Goal: Task Accomplishment & Management: Use online tool/utility

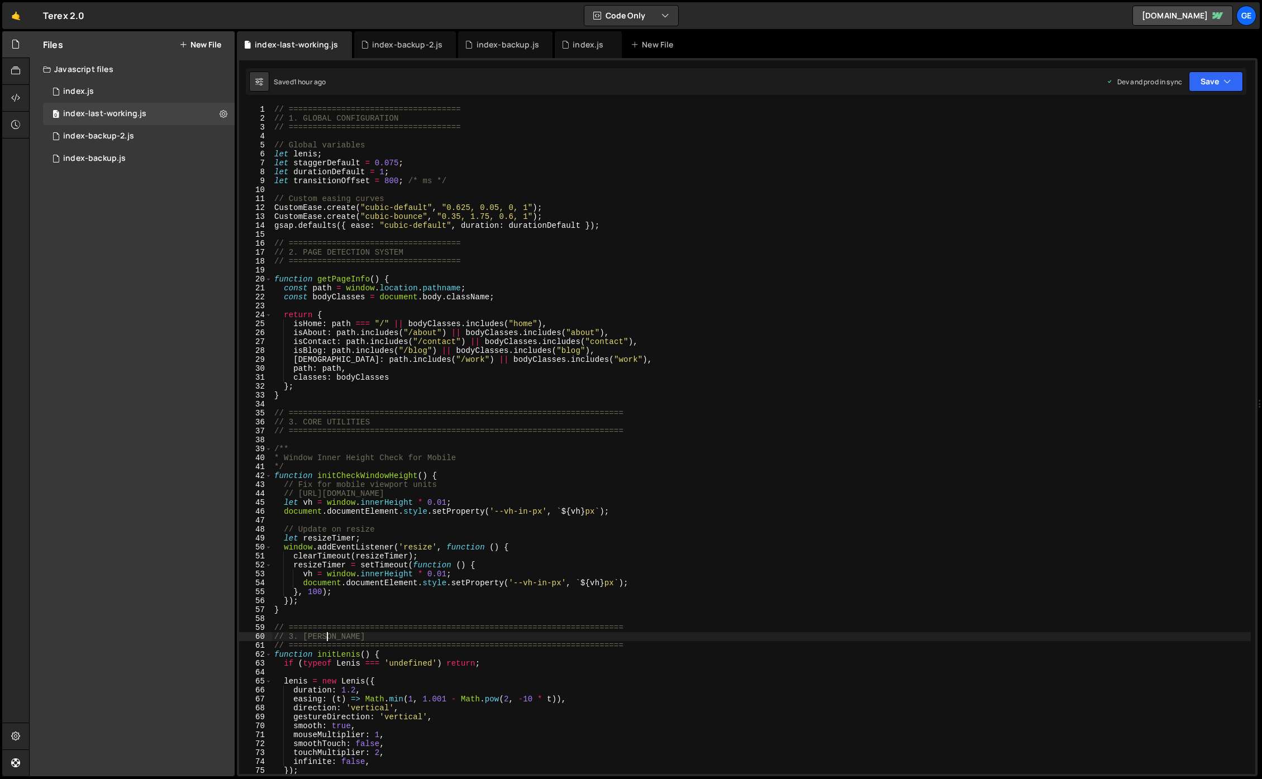
click at [928, 638] on div "// ==================================== // 1. GLOBAL CONFIGURATION // =========…" at bounding box center [761, 448] width 979 height 687
click at [618, 591] on div "// ==================================== // 1. GLOBAL CONFIGURATION // =========…" at bounding box center [761, 448] width 979 height 687
type textarea "}, 100);"
click at [95, 93] on div "0 index.js 0" at bounding box center [139, 91] width 192 height 22
click at [497, 168] on div "// ==================================== // 1. GLOBAL CONFIGURATION // =========…" at bounding box center [761, 448] width 979 height 687
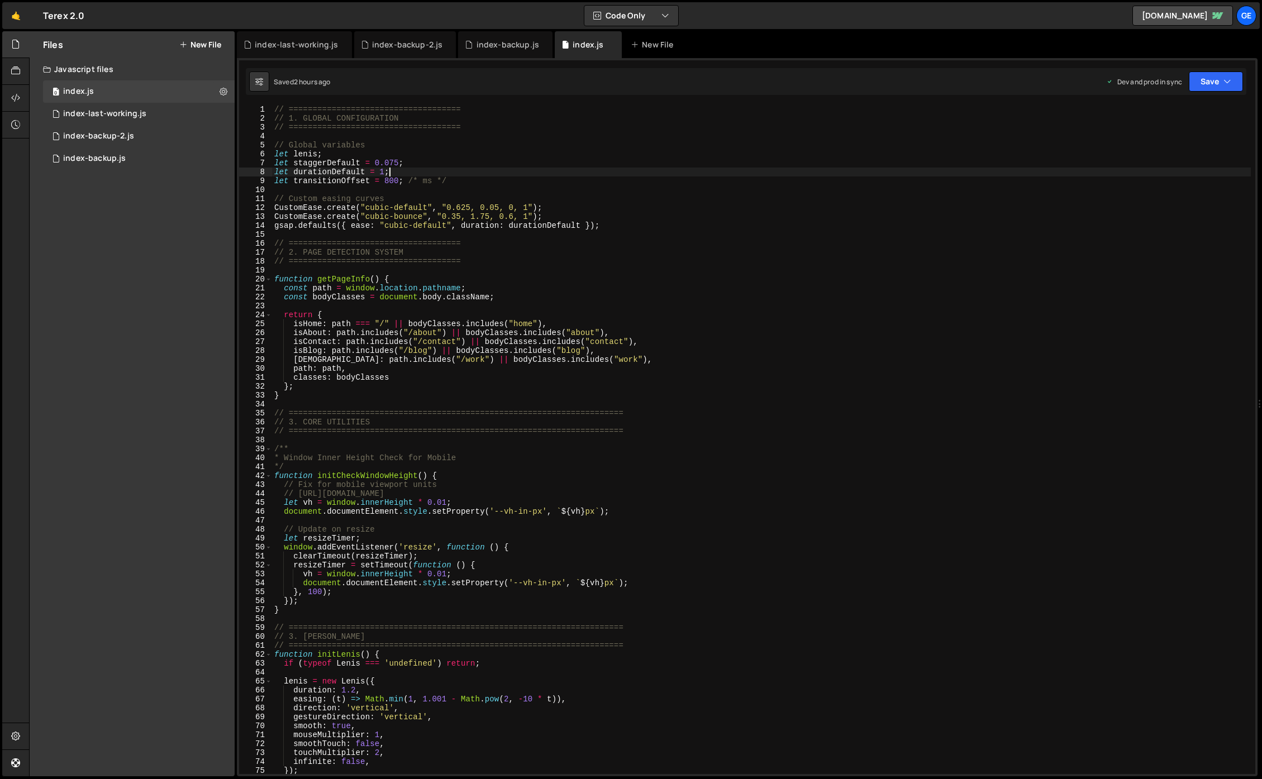
click at [499, 171] on div "// ==================================== // 1. GLOBAL CONFIGURATION // =========…" at bounding box center [761, 448] width 979 height 687
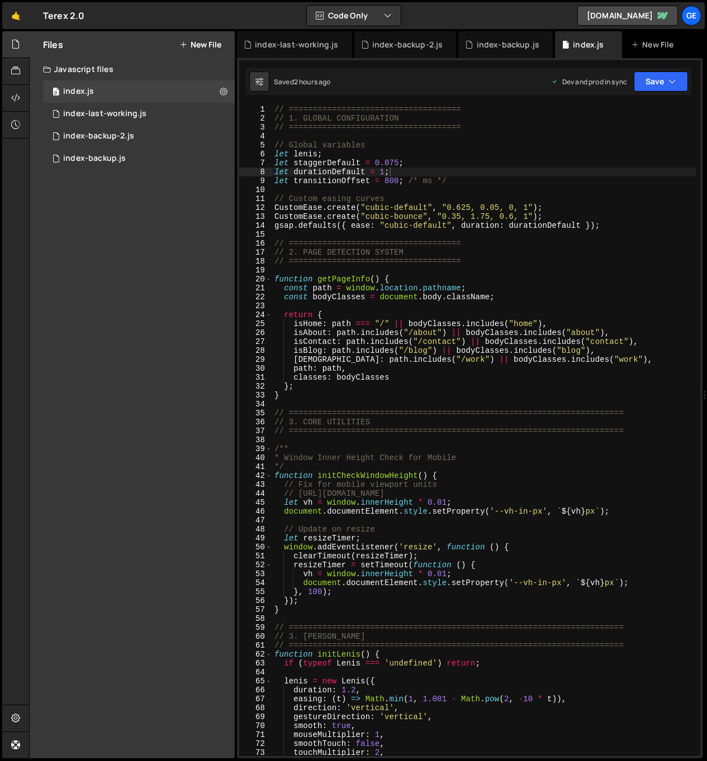
click at [2, 347] on div "Hold on a sec... Are you certain you wish to leave this page? Any changes you'v…" at bounding box center [353, 380] width 707 height 761
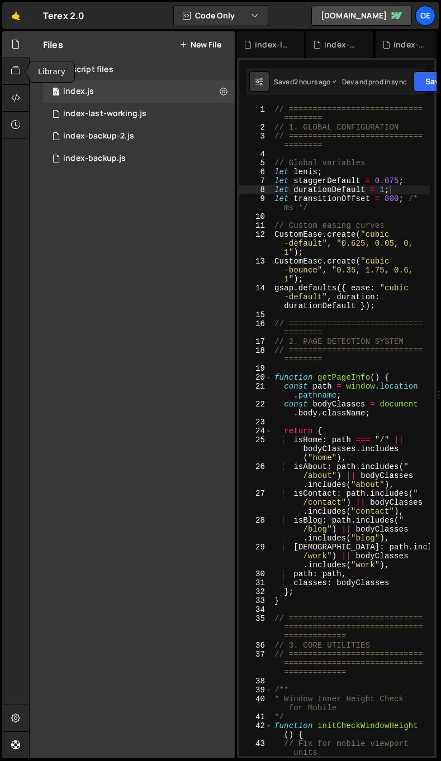
click at [14, 47] on icon at bounding box center [15, 44] width 9 height 12
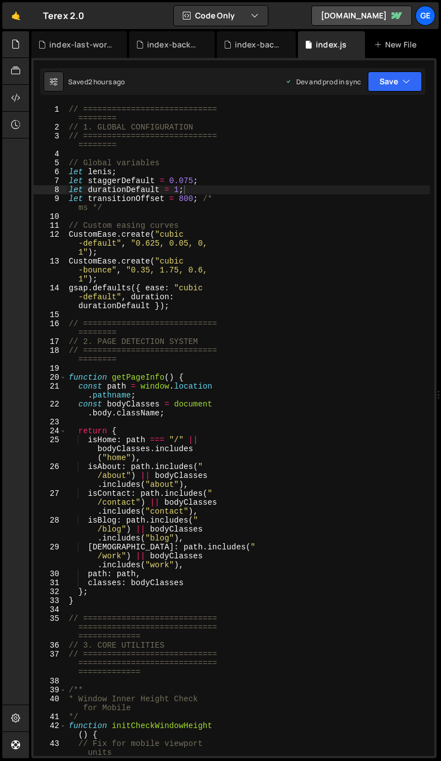
click at [310, 247] on div "// ============================ ======== // 1. GLOBAL CONFIGURATION // ========…" at bounding box center [247, 453] width 363 height 696
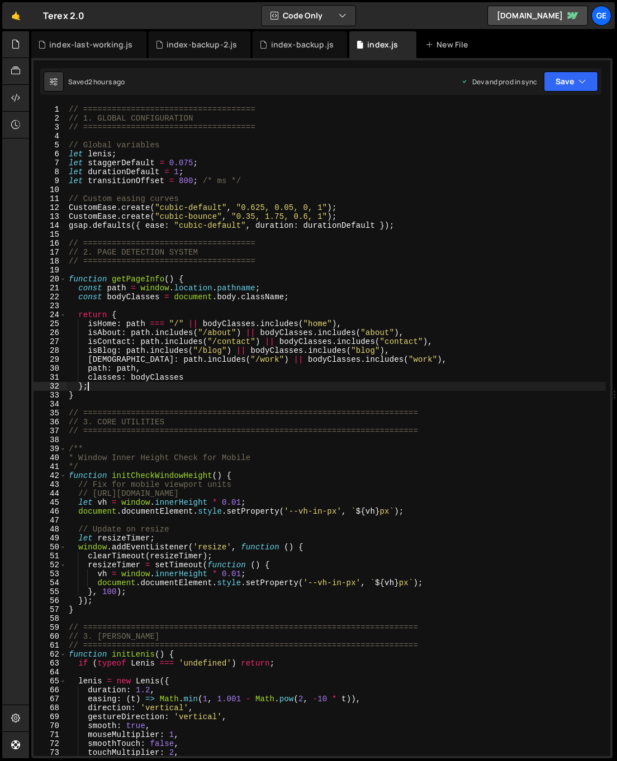
click at [301, 382] on div "// ==================================== // 1. GLOBAL CONFIGURATION // =========…" at bounding box center [335, 439] width 539 height 669
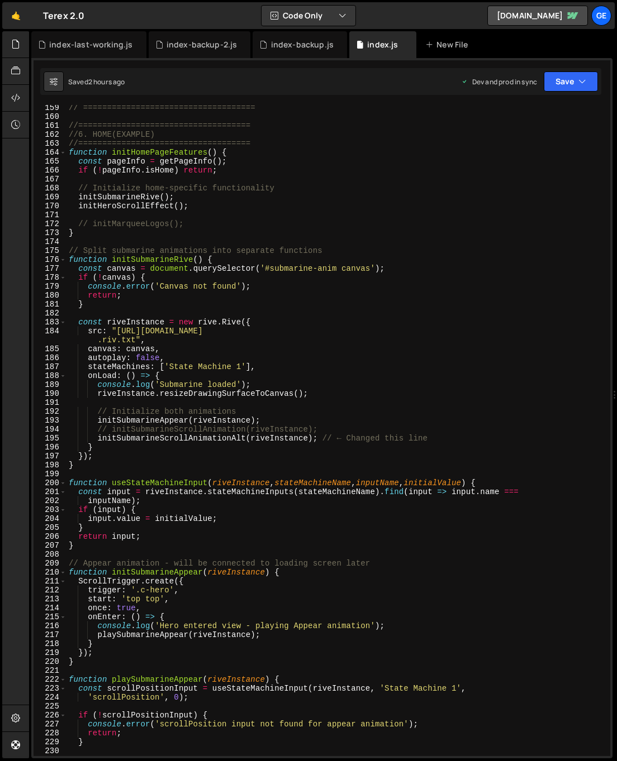
scroll to position [1457, 0]
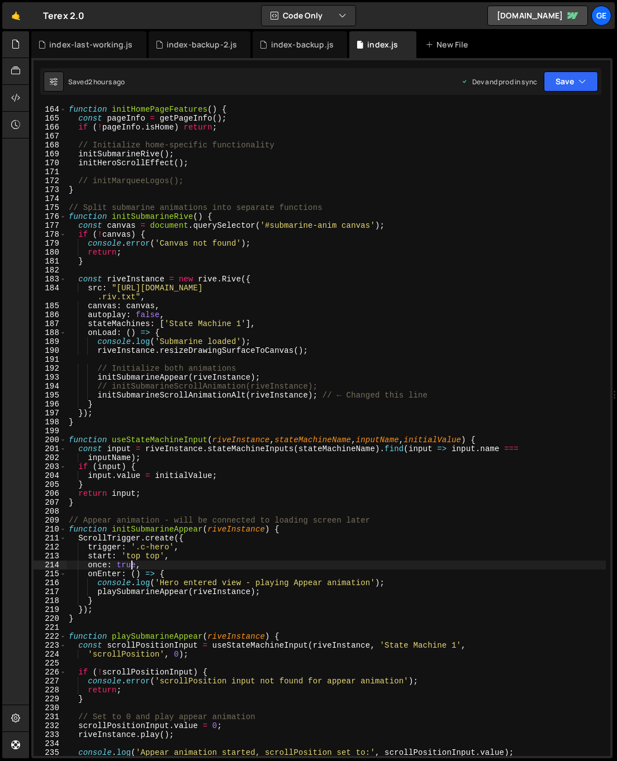
click at [133, 565] on div "function initHomePageFeatures ( ) { const pageInfo = getPageInfo ( ) ; if ( ! p…" at bounding box center [335, 439] width 539 height 669
click at [149, 565] on div "function initHomePageFeatures ( ) { const pageInfo = getPageInfo ( ) ; if ( ! p…" at bounding box center [335, 439] width 539 height 669
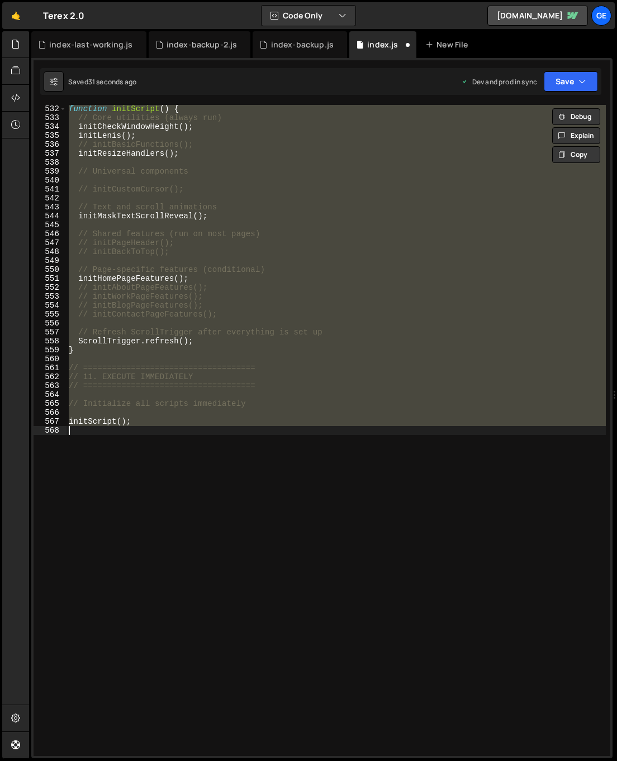
scroll to position [1587, 0]
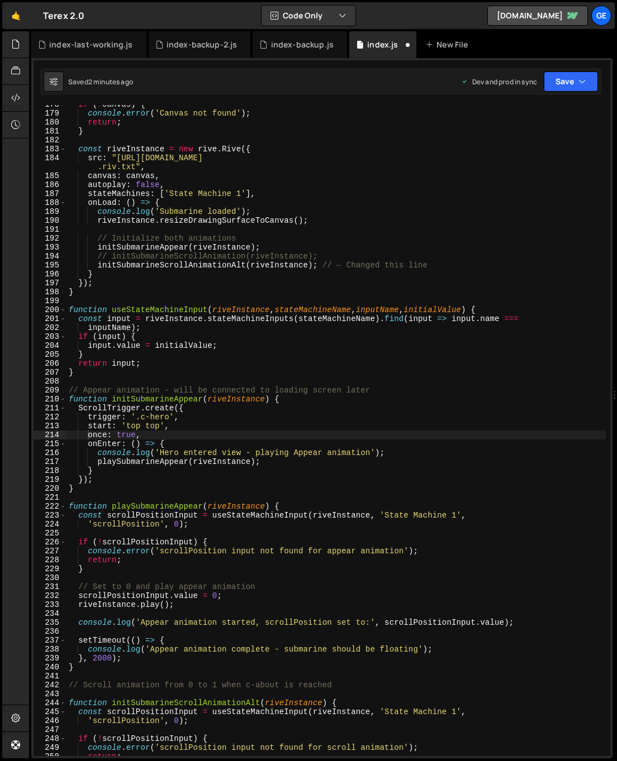
click at [341, 462] on div "if ( ! canvas ) { console . error ( 'Canvas not found' ) ; return ; } const riv…" at bounding box center [335, 434] width 539 height 669
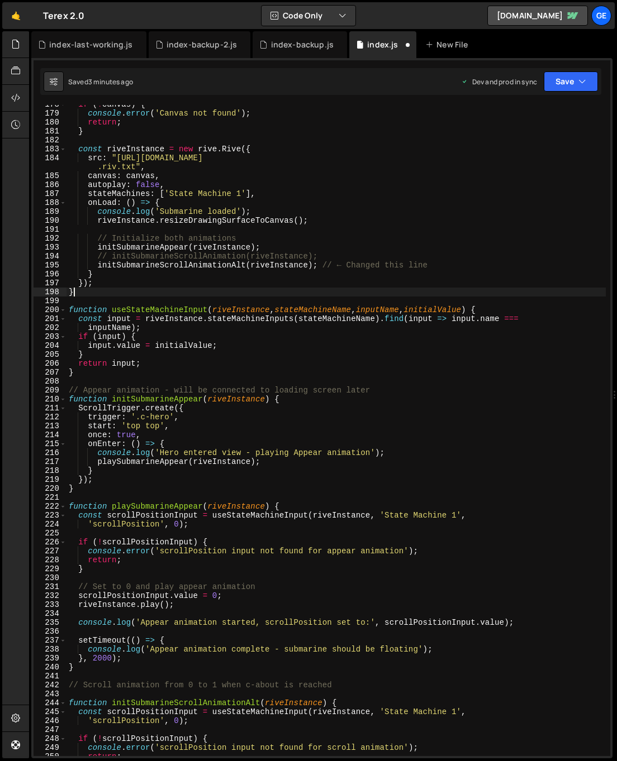
click at [217, 289] on div "if ( ! canvas ) { console . error ( 'Canvas not found' ) ; return ; } const riv…" at bounding box center [335, 434] width 539 height 669
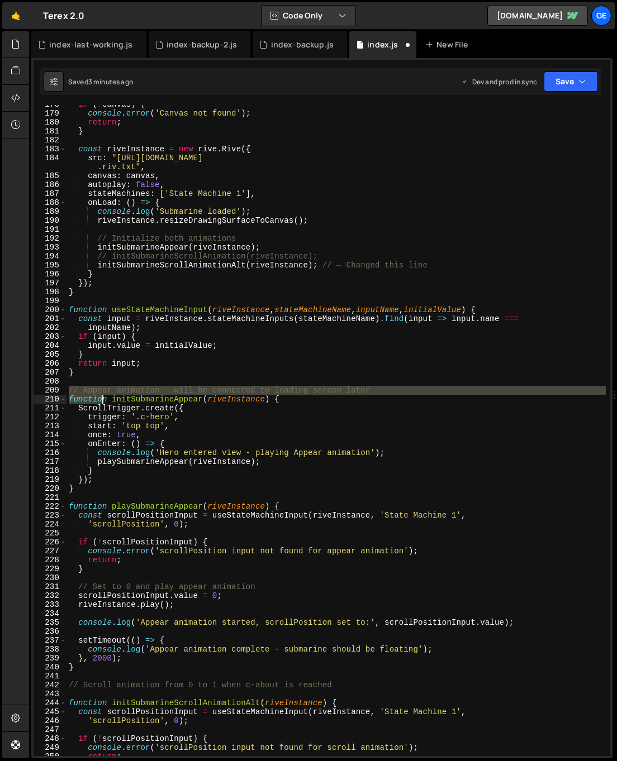
drag, startPoint x: 68, startPoint y: 389, endPoint x: 100, endPoint y: 398, distance: 33.1
click at [100, 398] on div "if ( ! canvas ) { console . error ( 'Canvas not found' ) ; return ; } const riv…" at bounding box center [335, 434] width 539 height 669
click at [384, 395] on div "if ( ! canvas ) { console . error ( 'Canvas not found' ) ; return ; } const riv…" at bounding box center [335, 434] width 539 height 669
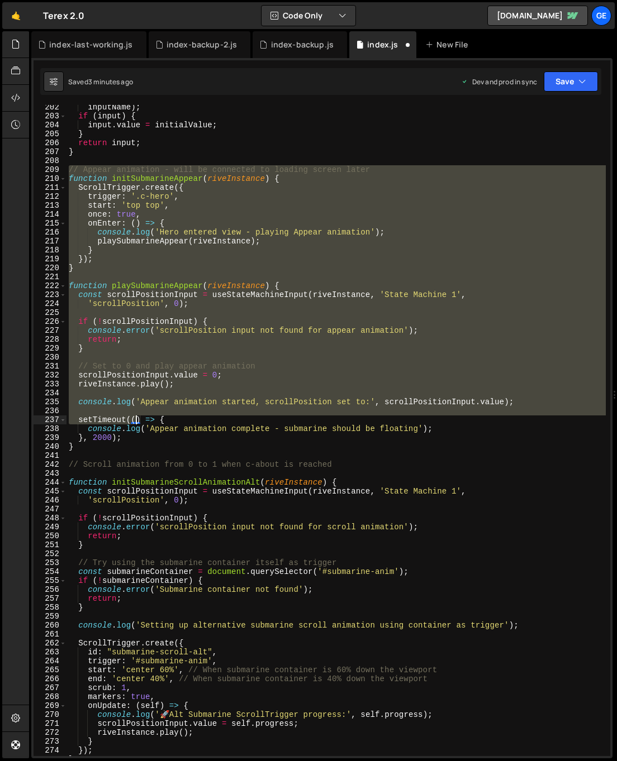
scroll to position [1910, 0]
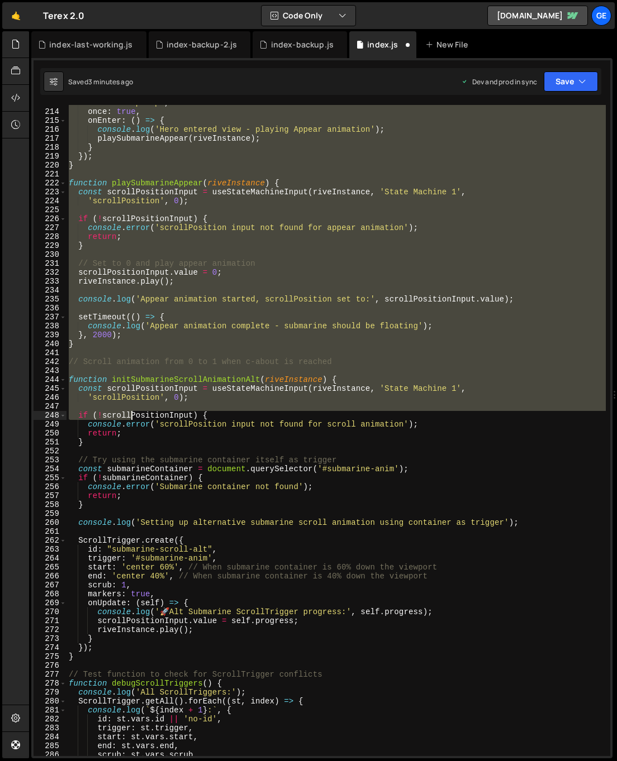
drag, startPoint x: 68, startPoint y: 387, endPoint x: 133, endPoint y: 419, distance: 72.4
click at [133, 419] on div "start : 'top top' , once : true , onEnter : ( ) => { console . log ( 'Hero ente…" at bounding box center [335, 432] width 539 height 669
click at [263, 347] on div "start : 'top top' , once : true , onEnter : ( ) => { console . log ( 'Hero ente…" at bounding box center [335, 430] width 539 height 651
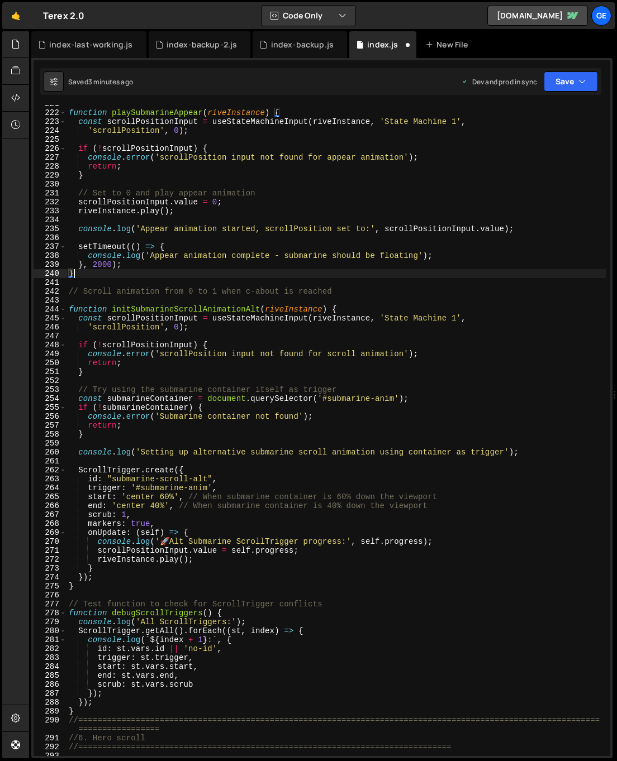
scroll to position [2083, 0]
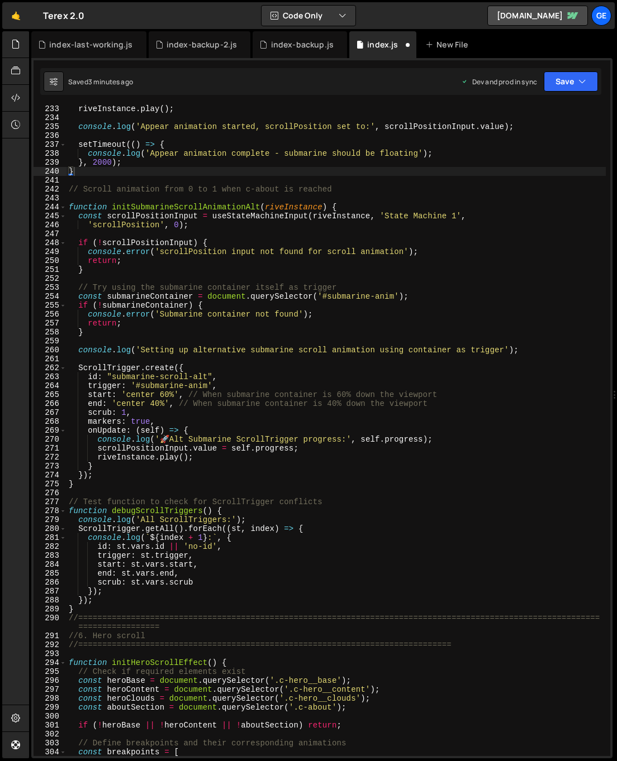
drag, startPoint x: 116, startPoint y: 600, endPoint x: 101, endPoint y: 610, distance: 18.1
click at [115, 600] on div "riveInstance . play ( ) ; console . log ( 'Appear animation started, scrollPosi…" at bounding box center [335, 438] width 539 height 669
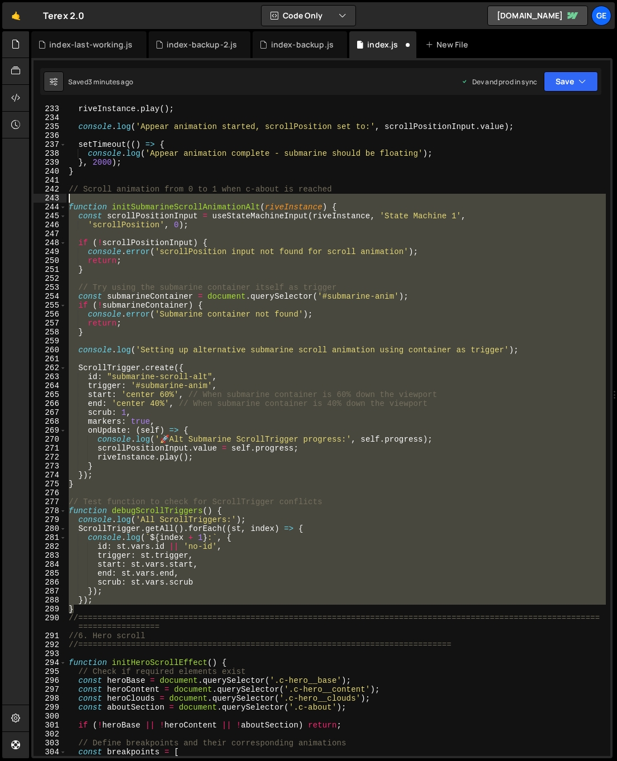
drag, startPoint x: 93, startPoint y: 613, endPoint x: 59, endPoint y: 202, distance: 412.5
click at [59, 202] on div "}); 233 234 235 236 237 238 239 240 241 242 243 244 245 246 247 248 249 250 251…" at bounding box center [322, 430] width 576 height 651
click at [151, 446] on div "riveInstance . play ( ) ; console . log ( 'Appear animation started, scrollPosi…" at bounding box center [335, 430] width 539 height 651
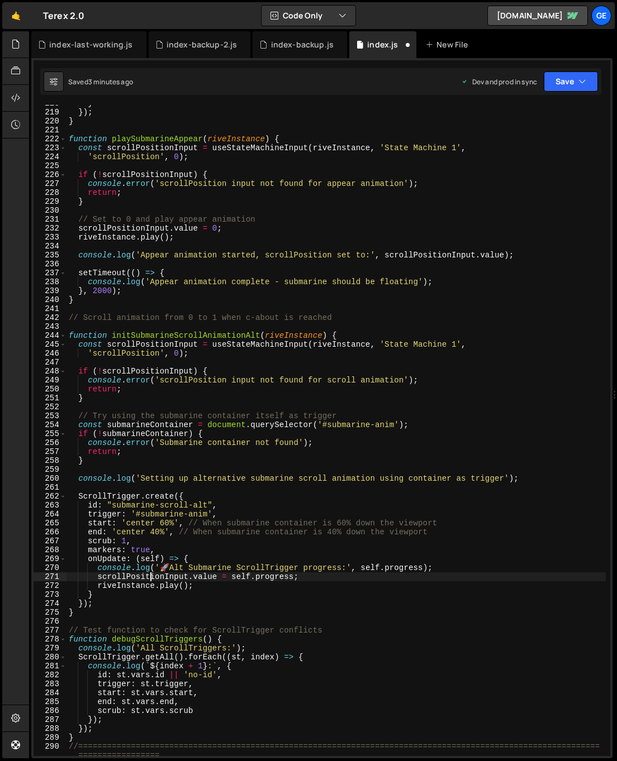
scroll to position [1945, 0]
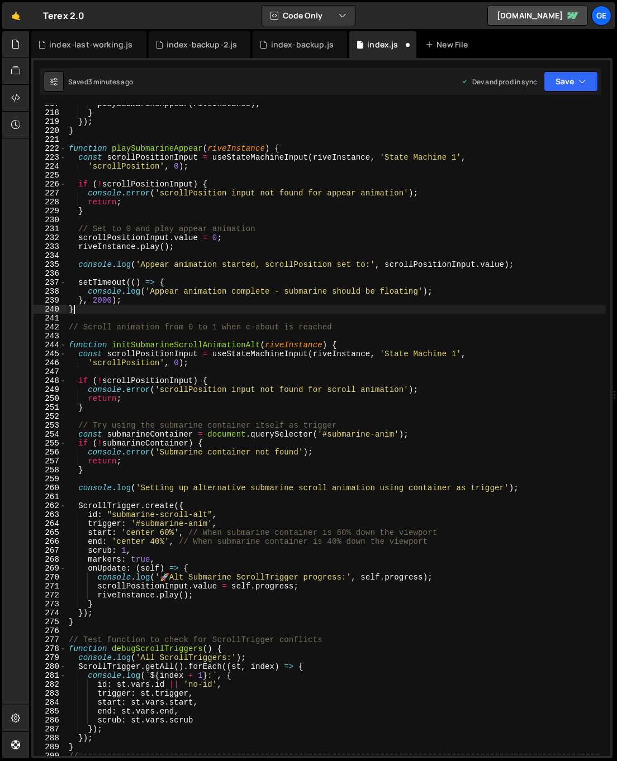
click at [87, 307] on div "playSubmarineAppear ( riveInstance ) ; } }) ; } function playSubmarineAppear ( …" at bounding box center [335, 438] width 539 height 678
click at [302, 147] on div "playSubmarineAppear ( riveInstance ) ; } }) ; } function playSubmarineAppear ( …" at bounding box center [335, 438] width 539 height 678
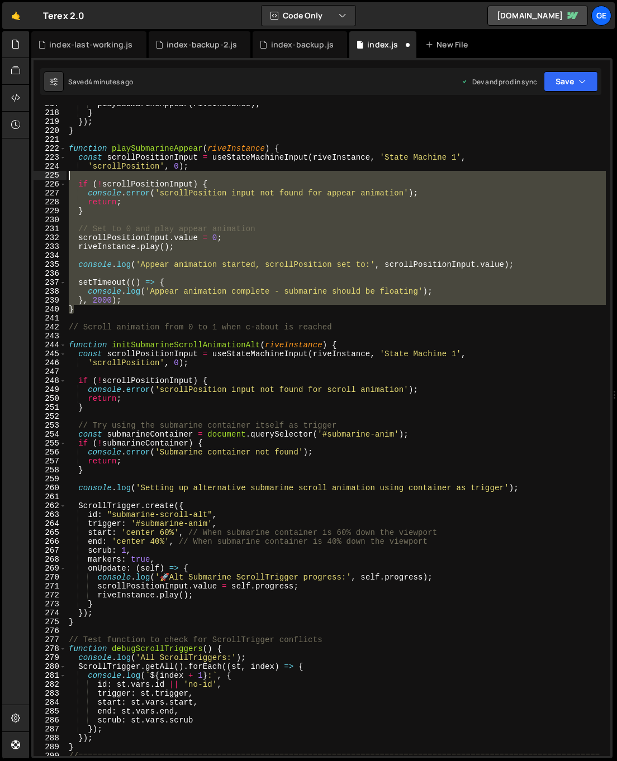
drag, startPoint x: 78, startPoint y: 309, endPoint x: 71, endPoint y: 176, distance: 133.1
click at [71, 176] on div "playSubmarineAppear ( riveInstance ) ; } }) ; } function playSubmarineAppear ( …" at bounding box center [335, 438] width 539 height 678
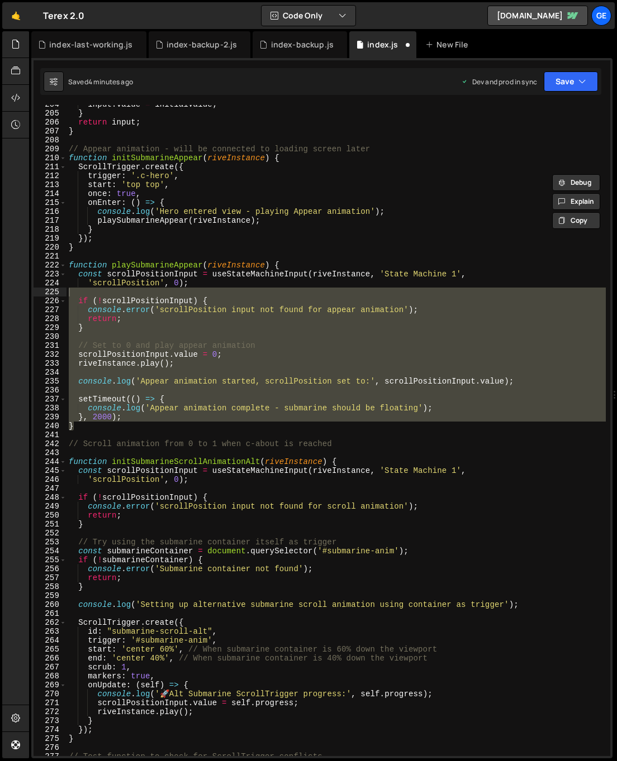
scroll to position [1816, 0]
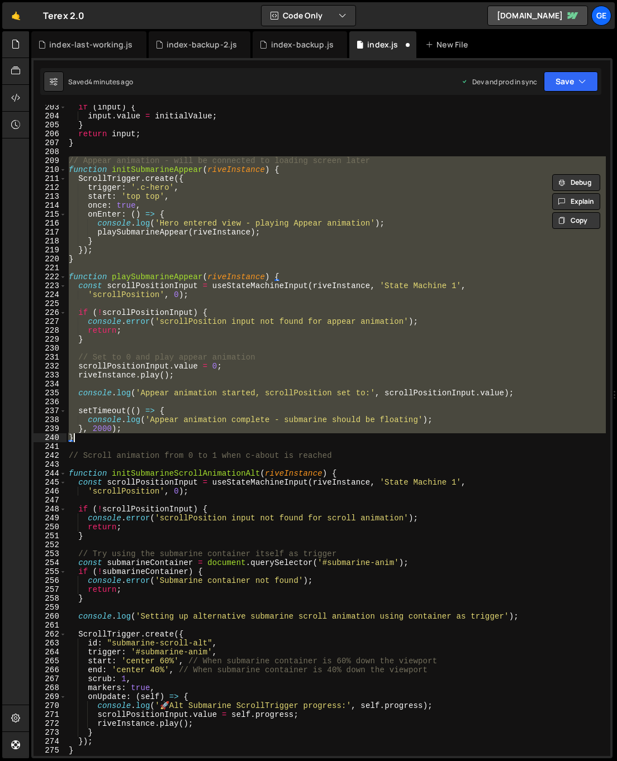
drag, startPoint x: 70, startPoint y: 157, endPoint x: 133, endPoint y: 438, distance: 287.8
click at [133, 438] on div "if ( input ) { input . value = initialValue ; } return input ; } // Appear anim…" at bounding box center [335, 437] width 539 height 669
paste textarea
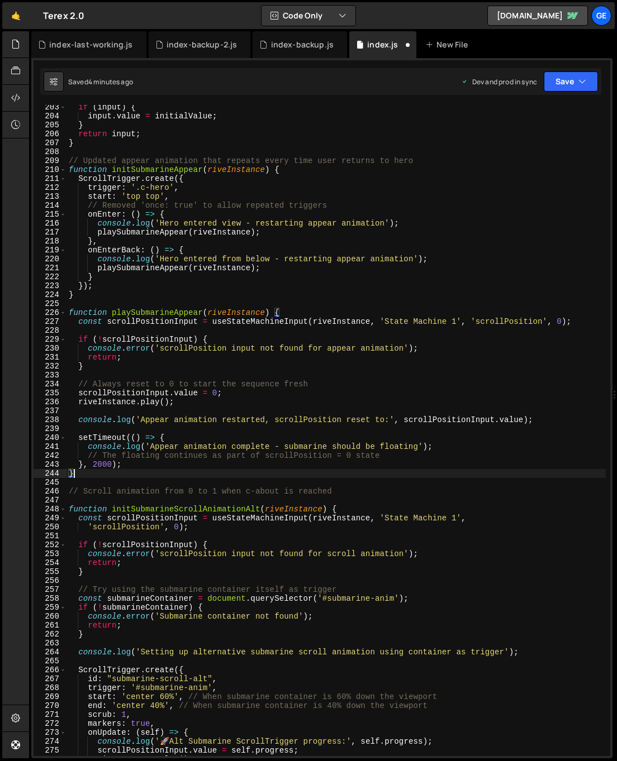
type textarea "}, 2000);"
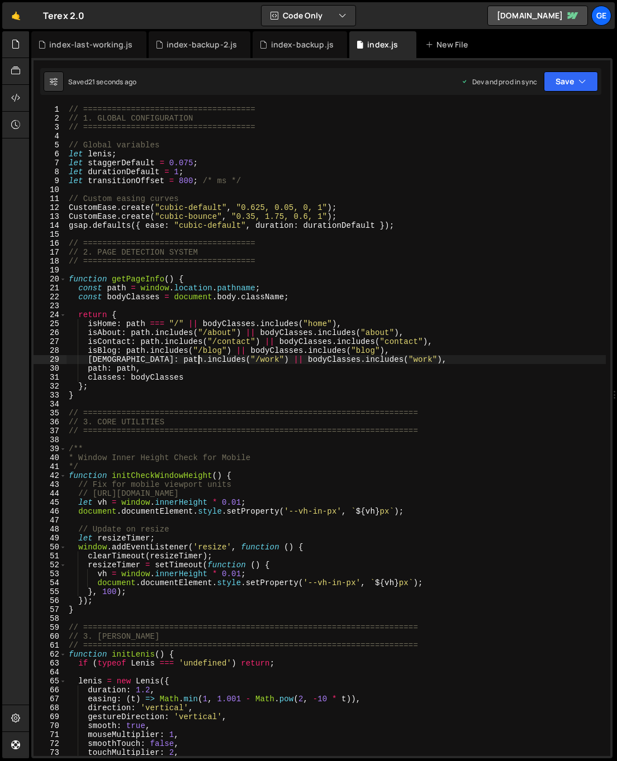
click at [200, 362] on div "// ==================================== // 1. GLOBAL CONFIGURATION // =========…" at bounding box center [335, 439] width 539 height 669
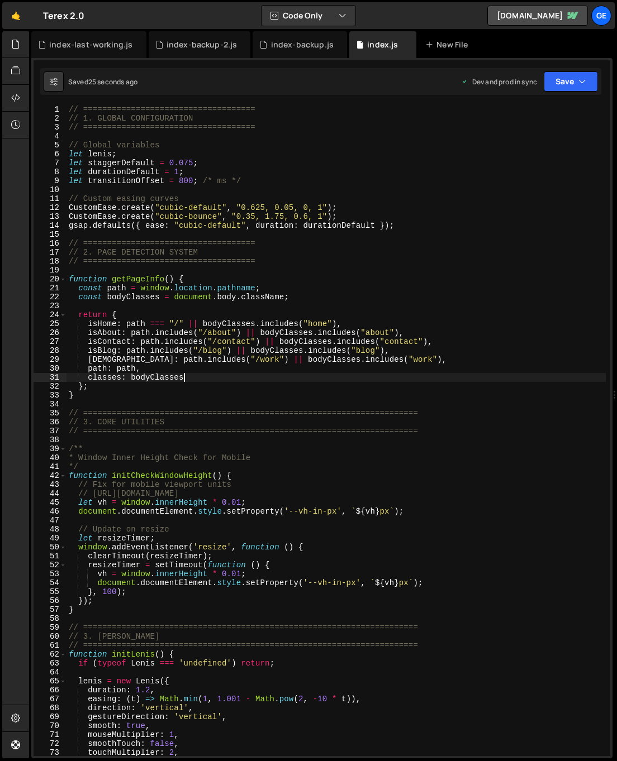
click at [213, 381] on div "// ==================================== // 1. GLOBAL CONFIGURATION // =========…" at bounding box center [335, 439] width 539 height 669
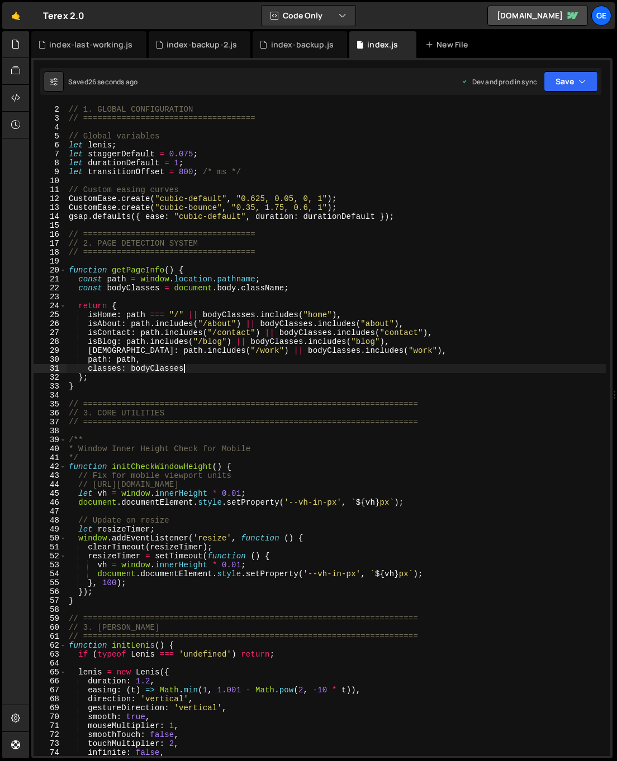
scroll to position [39, 0]
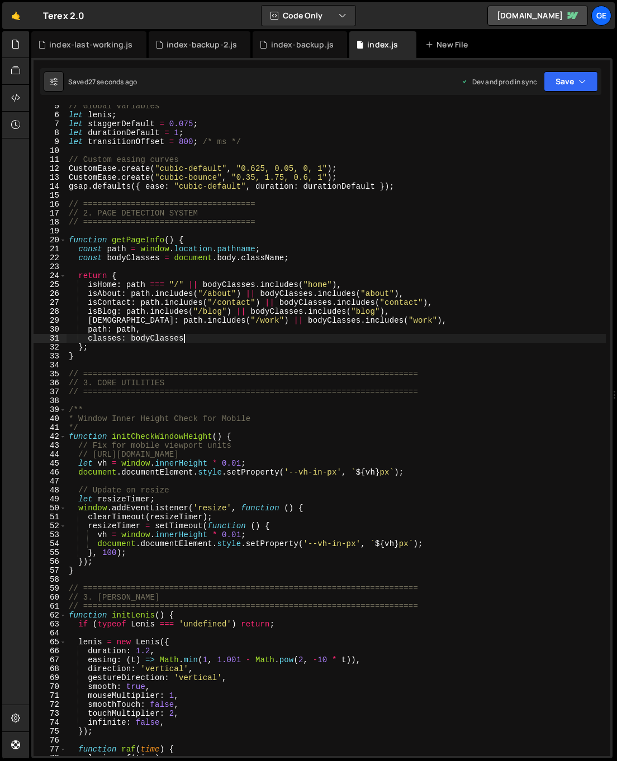
click at [268, 488] on div "// Global variables let lenis ; let staggerDefault = 0.075 ; let durationDefaul…" at bounding box center [335, 436] width 539 height 669
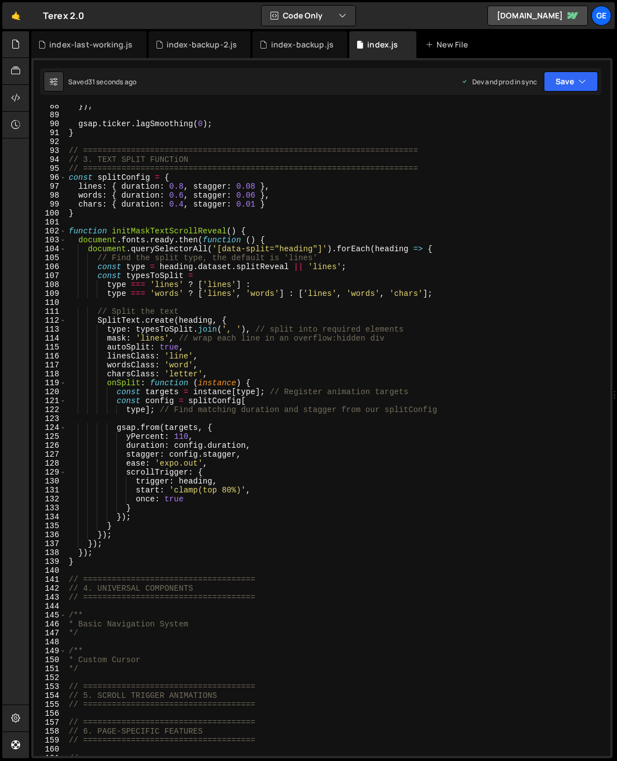
scroll to position [1208, 0]
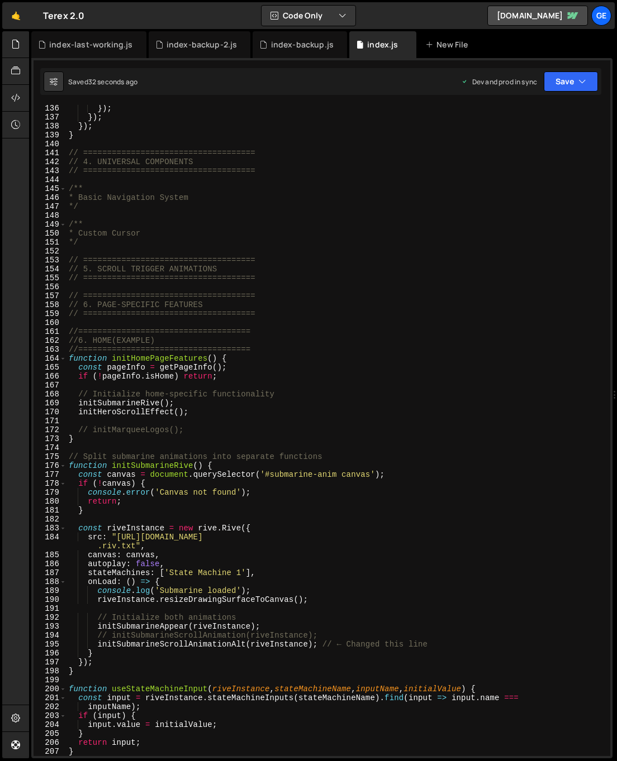
click at [265, 471] on div "}) ; }) ; }) ; } // ==================================== // 4. UNIVERSAL COMPON…" at bounding box center [335, 438] width 539 height 669
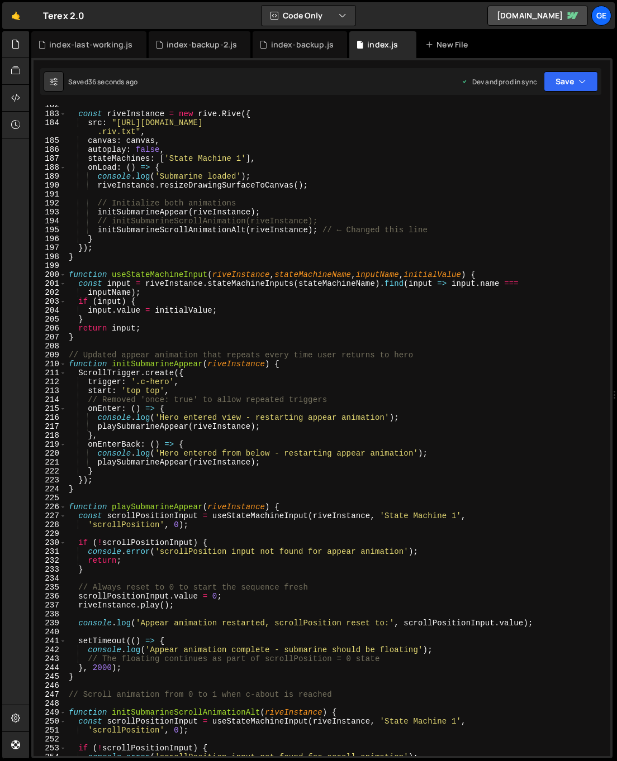
scroll to position [1634, 0]
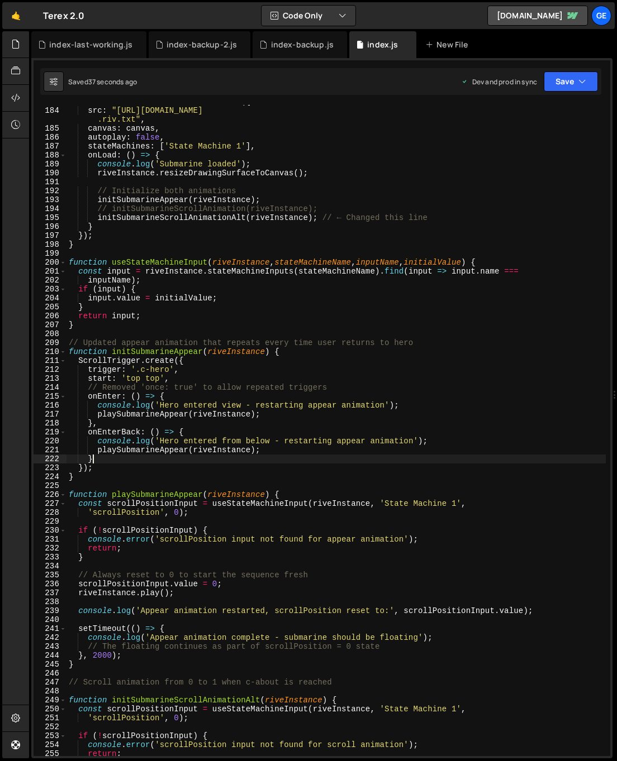
click at [169, 459] on div "const riveInstance = new rive . Rive ({ src : "https://cdn.prod.website-files.c…" at bounding box center [335, 431] width 539 height 669
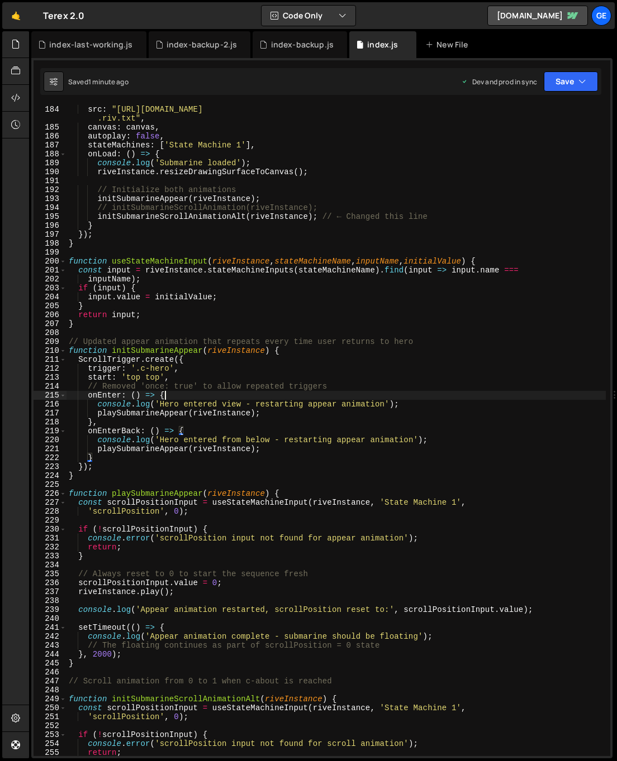
click at [173, 399] on div "const riveInstance = new rive . Rive ({ src : "https://cdn.prod.website-files.c…" at bounding box center [335, 430] width 539 height 669
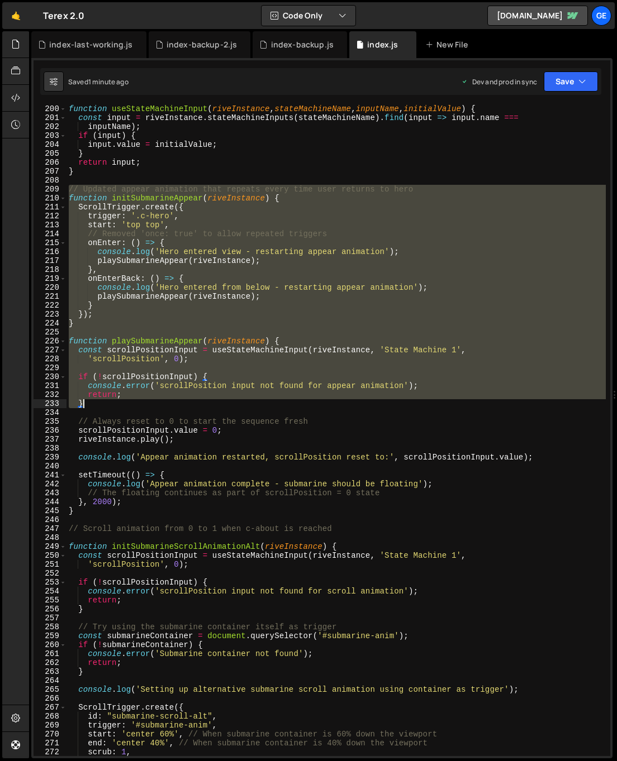
scroll to position [1856, 0]
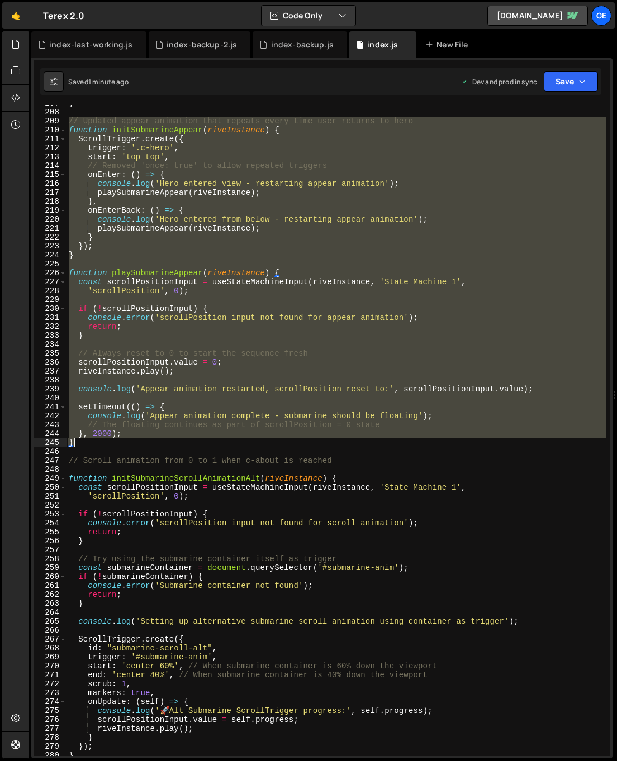
drag, startPoint x: 69, startPoint y: 342, endPoint x: 116, endPoint y: 444, distance: 112.2
click at [116, 444] on div "} // Updated appear animation that repeats every time user returns to hero func…" at bounding box center [335, 433] width 539 height 669
paste textarea
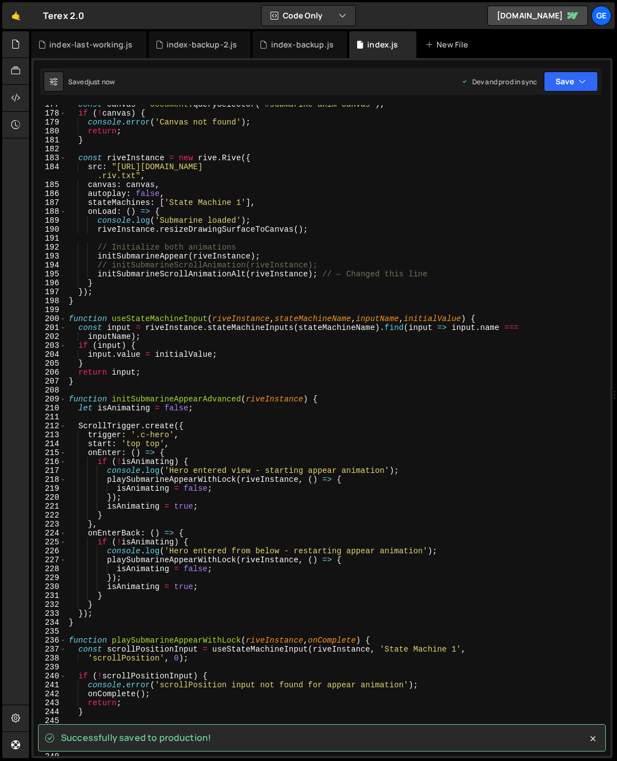
scroll to position [1360, 0]
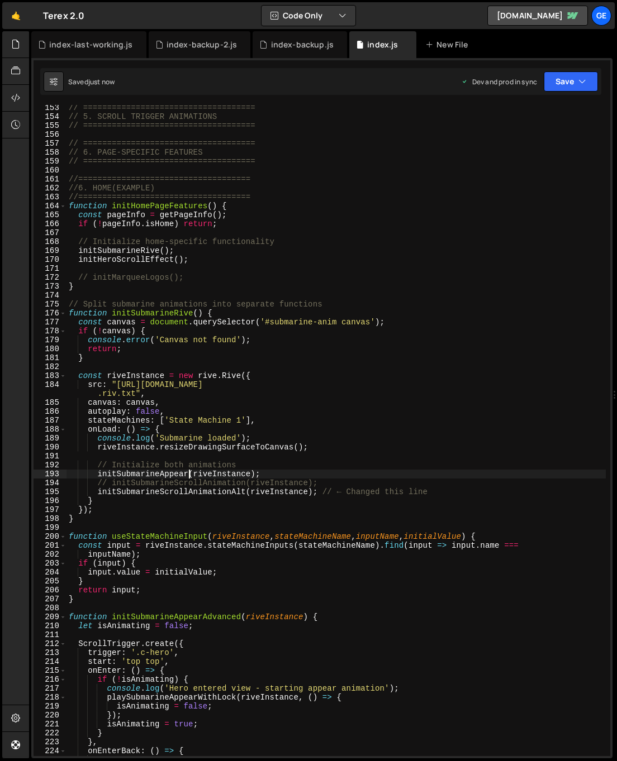
click at [189, 474] on div "// ==================================== // 5. SCROLL TRIGGER ANIMATIONS // ====…" at bounding box center [335, 437] width 539 height 669
click at [342, 480] on div "// ==================================== // 5. SCROLL TRIGGER ANIMATIONS // ====…" at bounding box center [335, 437] width 539 height 669
type textarea "// initSubmarineScrollAnimation(riveInstance);"
type textarea "initSubmarineAppear(riveInstance);"
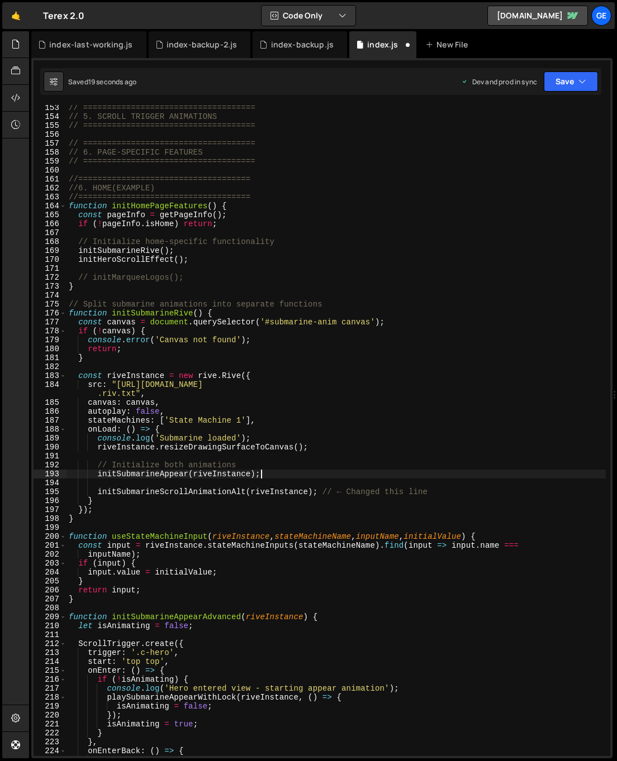
click at [273, 475] on div "// ==================================== // 5. SCROLL TRIGGER ANIMATIONS // ====…" at bounding box center [335, 437] width 539 height 669
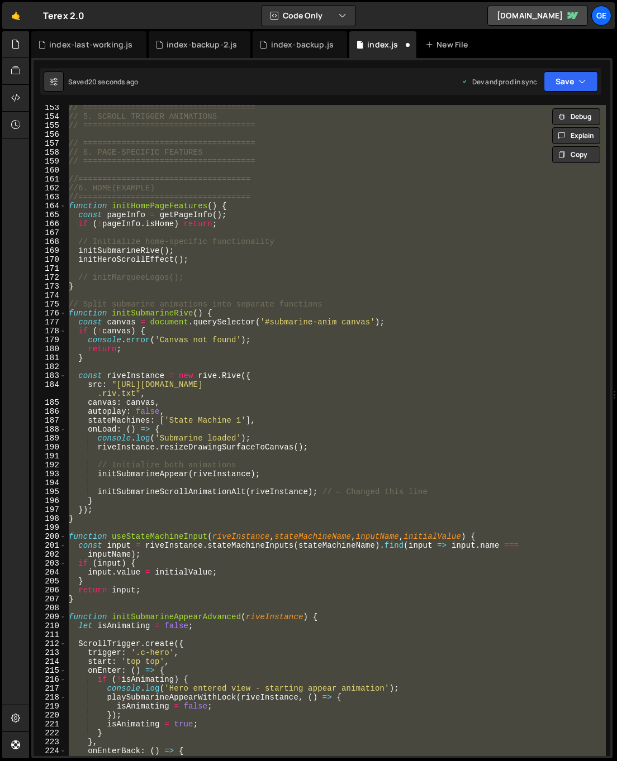
click at [271, 476] on div "// ==================================== // 5. SCROLL TRIGGER ANIMATIONS // ====…" at bounding box center [335, 430] width 539 height 651
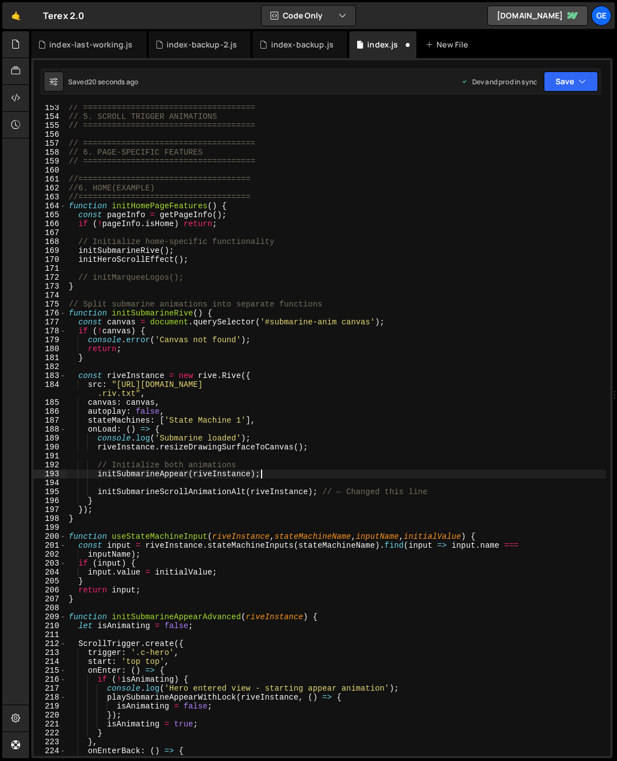
click at [271, 476] on div "// ==================================== // 5. SCROLL TRIGGER ANIMATIONS // ====…" at bounding box center [335, 437] width 539 height 669
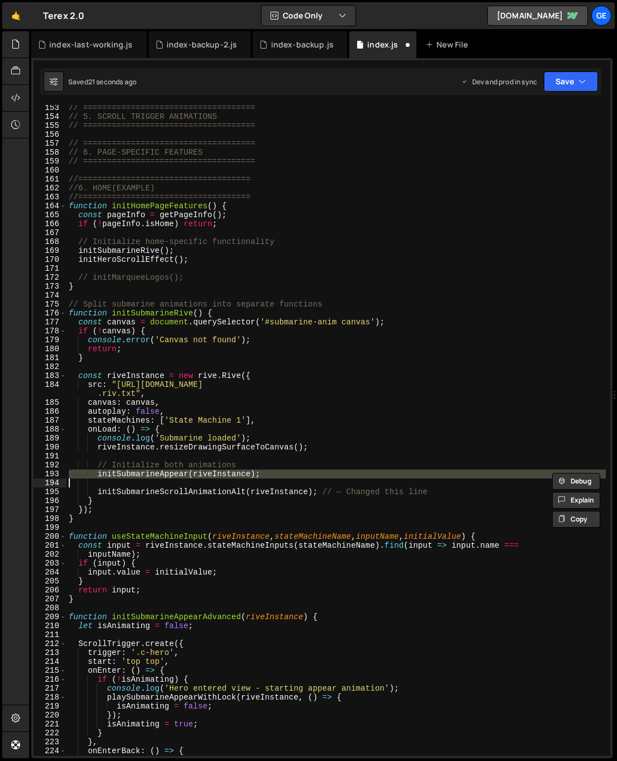
click at [271, 476] on div "// ==================================== // 5. SCROLL TRIGGER ANIMATIONS // ====…" at bounding box center [335, 437] width 539 height 669
type textarea "initSubmarineAppear(riveInstance);"
click at [268, 480] on div "// ==================================== // 5. SCROLL TRIGGER ANIMATIONS // ====…" at bounding box center [335, 437] width 539 height 669
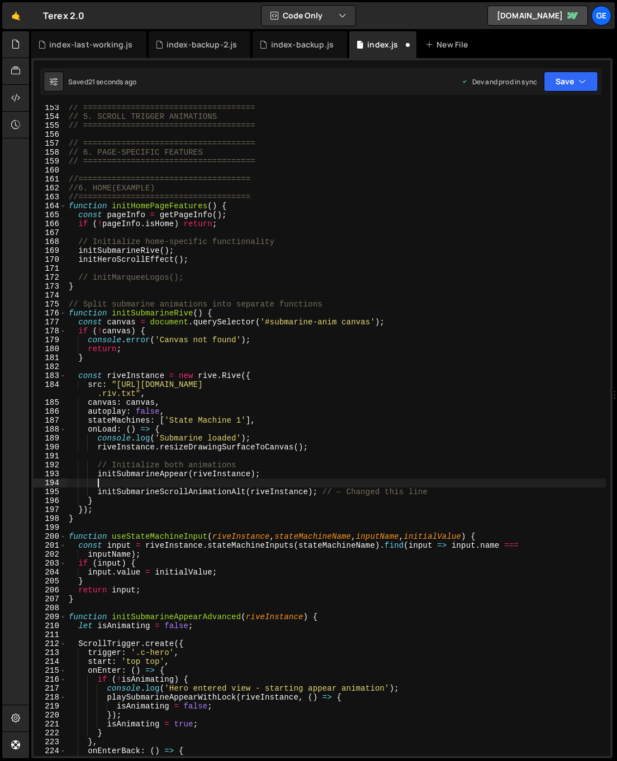
paste textarea
type textarea "initSubmarineAppearAdvanced(riveInstance);"
